Goal: Communication & Community: Answer question/provide support

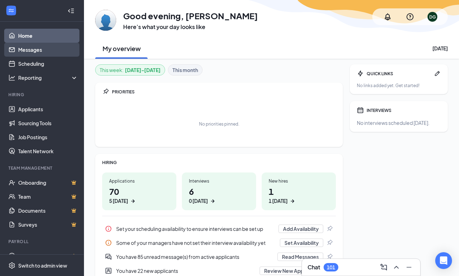
click at [43, 55] on link "Messages" at bounding box center [48, 50] width 60 height 14
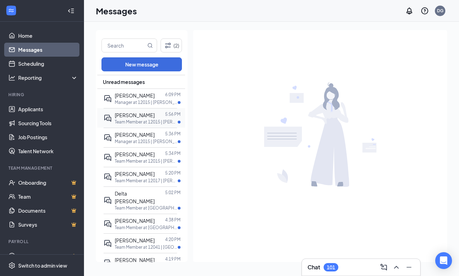
click at [148, 119] on p "Team Member at 12015 | [PERSON_NAME]" at bounding box center [146, 122] width 63 height 6
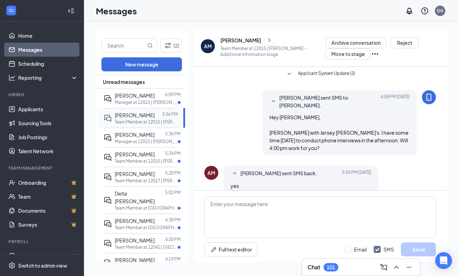
scroll to position [96, 0]
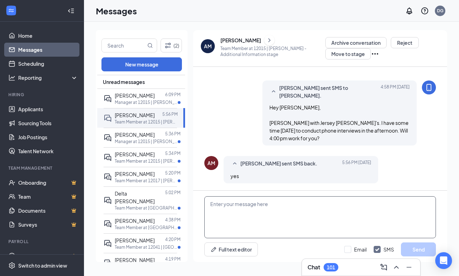
click at [231, 207] on textarea at bounding box center [321, 217] width 232 height 42
type textarea "Great. Will give you a call [DATE]."
click at [422, 246] on button "Send" at bounding box center [418, 250] width 35 height 14
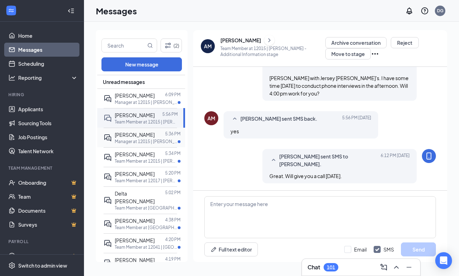
click at [144, 135] on span "[PERSON_NAME]" at bounding box center [135, 135] width 40 height 6
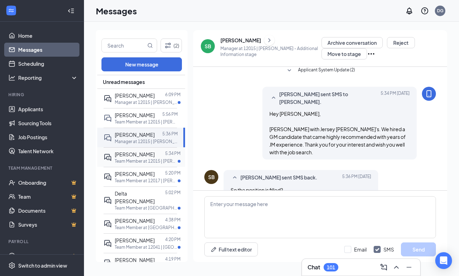
scroll to position [71, 0]
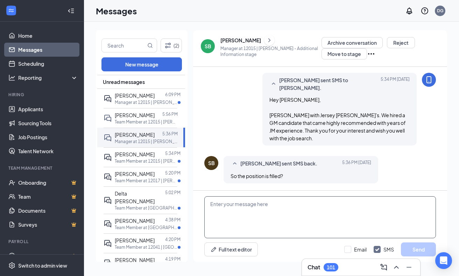
click at [248, 214] on textarea at bounding box center [321, 217] width 232 height 42
type textarea "j"
type textarea "Correct."
click at [421, 251] on button "Send" at bounding box center [418, 250] width 35 height 14
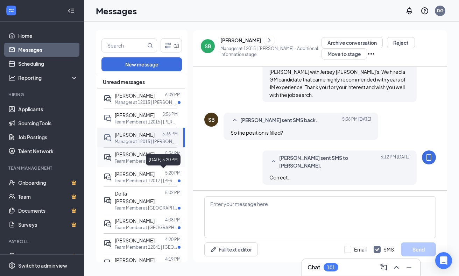
scroll to position [116, 0]
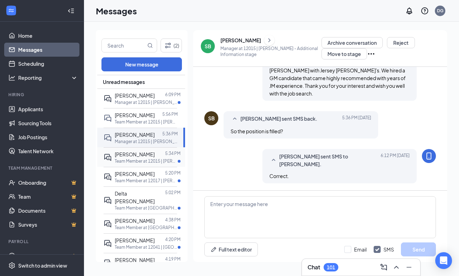
click at [132, 156] on span "[PERSON_NAME]" at bounding box center [135, 154] width 40 height 6
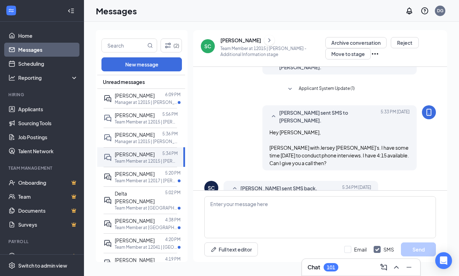
scroll to position [89, 0]
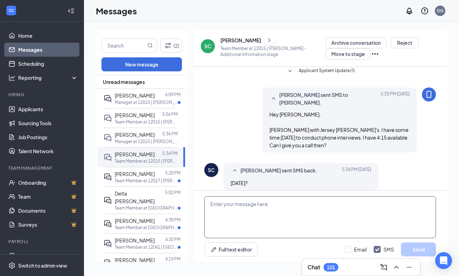
click at [285, 213] on textarea at bounding box center [321, 217] width 232 height 42
type textarea "[DATE]."
click at [420, 249] on button "Send" at bounding box center [418, 250] width 35 height 14
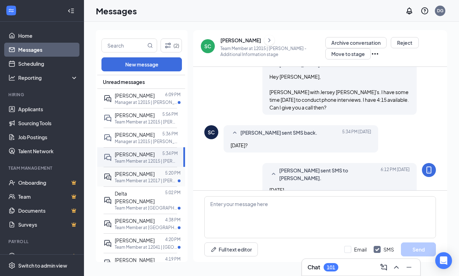
click at [155, 174] on div at bounding box center [160, 174] width 11 height 8
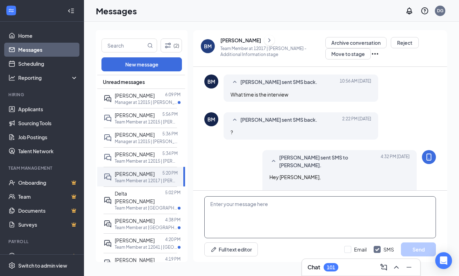
scroll to position [313, 0]
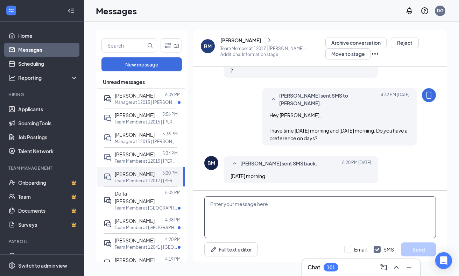
click at [294, 205] on textarea at bounding box center [321, 217] width 232 height 42
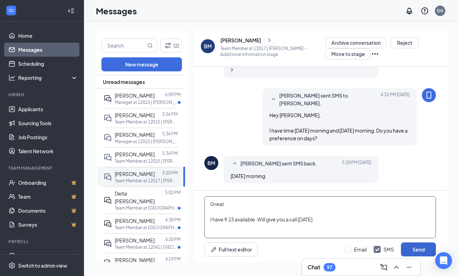
type textarea "Great. I have 9:15 available. Will give you a call [DATE]."
click at [411, 248] on button "Send" at bounding box center [418, 250] width 35 height 14
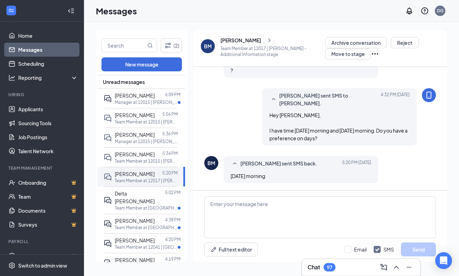
scroll to position [373, 0]
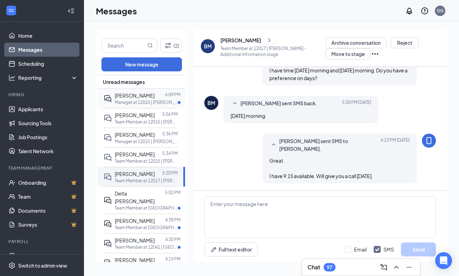
click at [143, 103] on p "Manager at 12015 | [PERSON_NAME]" at bounding box center [146, 102] width 63 height 6
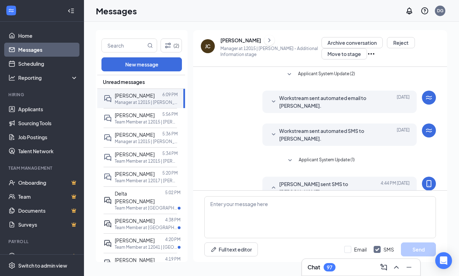
scroll to position [96, 0]
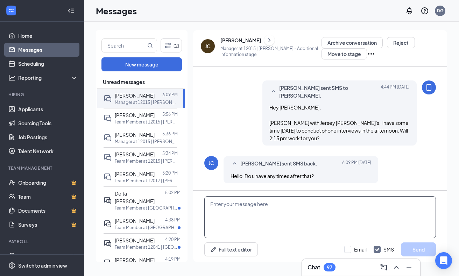
click at [266, 208] on textarea at bounding box center [321, 217] width 232 height 42
type textarea "What time are you thinking?"
click at [416, 250] on button "Send" at bounding box center [418, 250] width 35 height 14
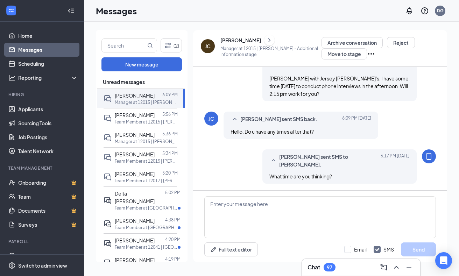
scroll to position [141, 0]
click at [244, 42] on div "[PERSON_NAME]" at bounding box center [241, 40] width 41 height 7
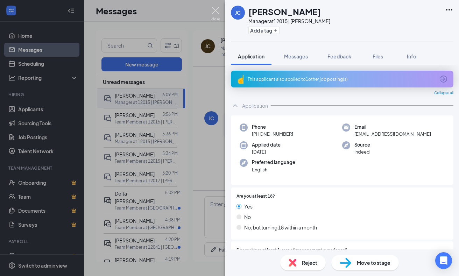
click at [215, 9] on img at bounding box center [216, 14] width 9 height 14
